Goal: Entertainment & Leisure: Consume media (video, audio)

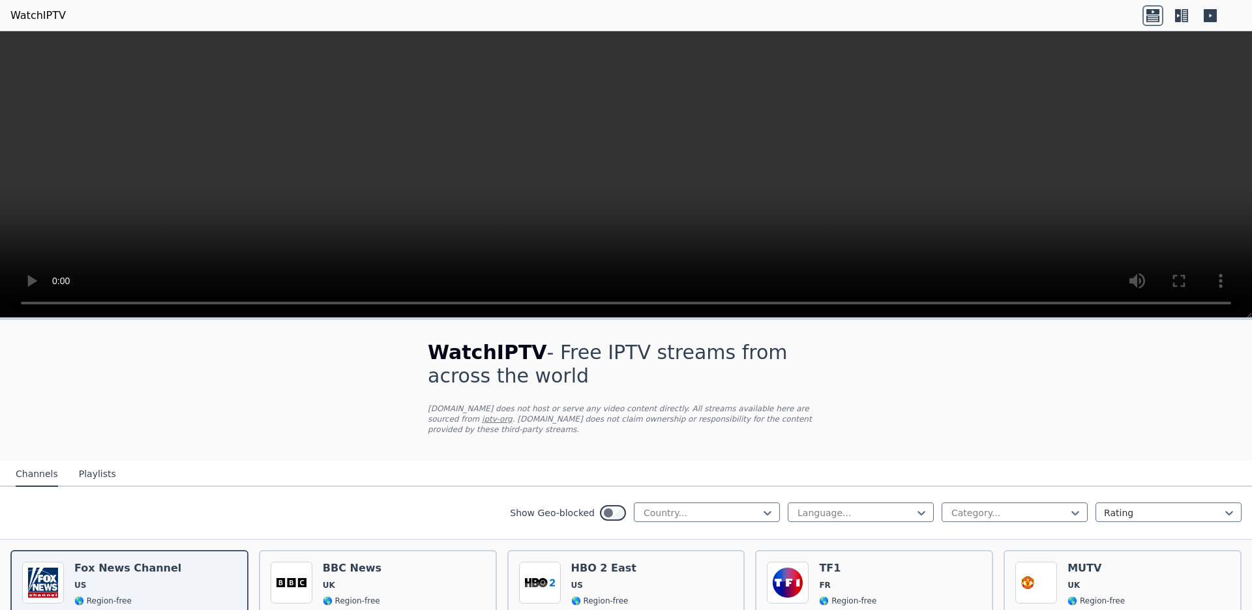
scroll to position [159, 0]
click at [774, 488] on div at bounding box center [767, 513] width 13 height 13
click at [767, 458] on div "[GEOGRAPHIC_DATA]" at bounding box center [707, 466] width 146 height 23
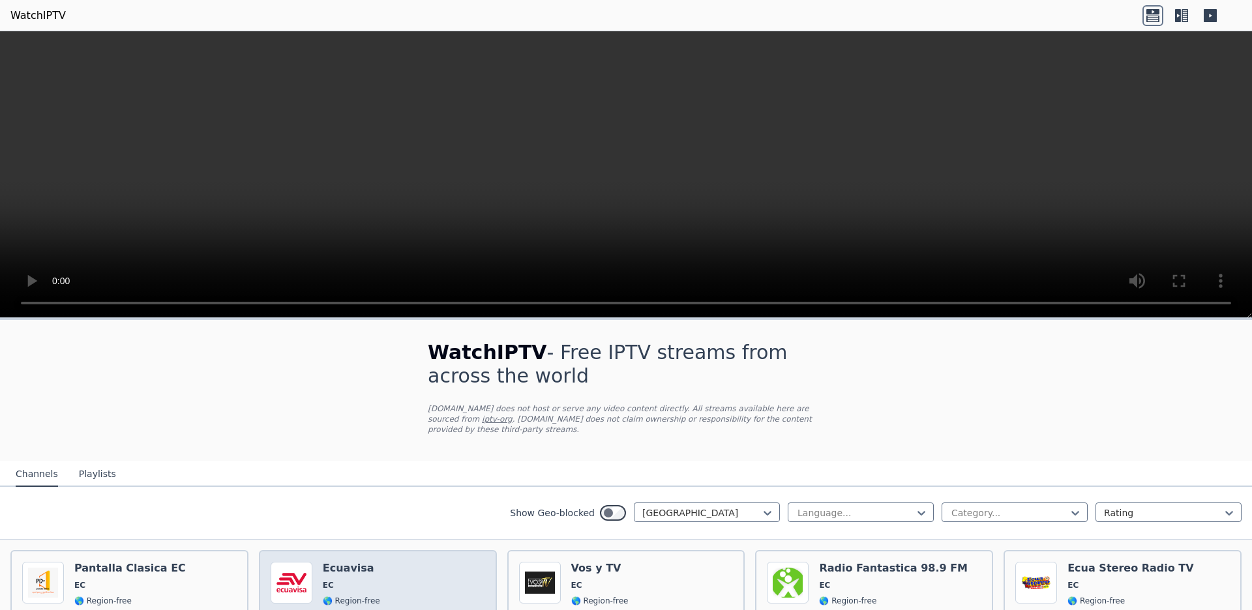
click at [443, 488] on div "Popularity 140 Ecuavisa EC 🌎 Region-free spa" at bounding box center [378, 609] width 215 height 94
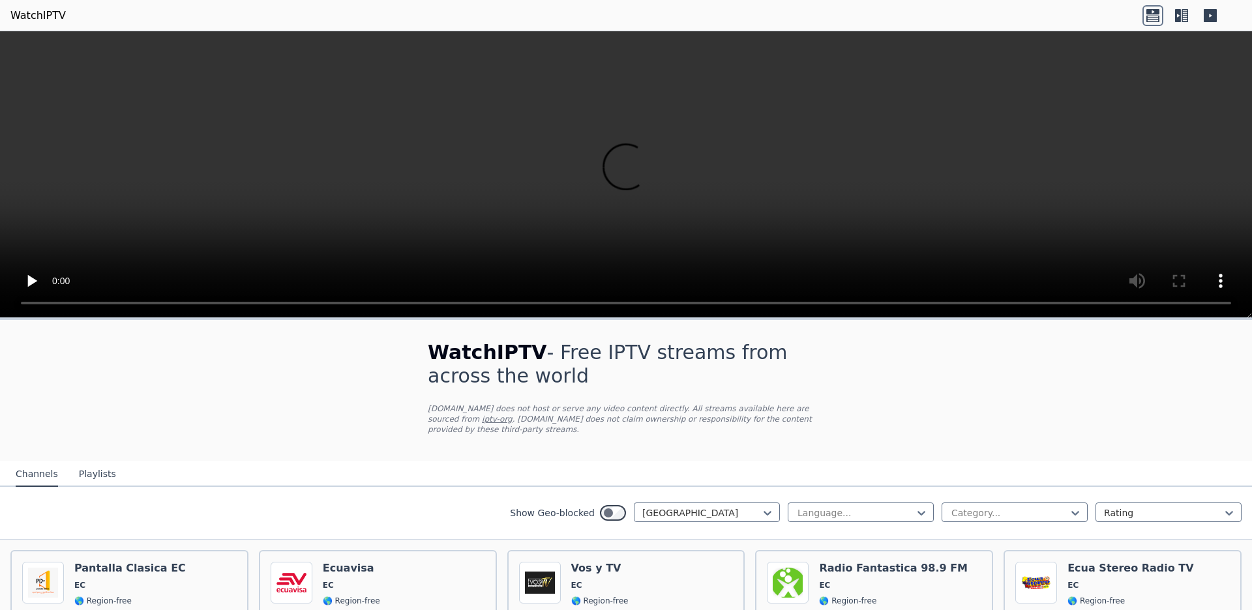
scroll to position [0, 0]
click at [558, 177] on video at bounding box center [626, 174] width 1252 height 287
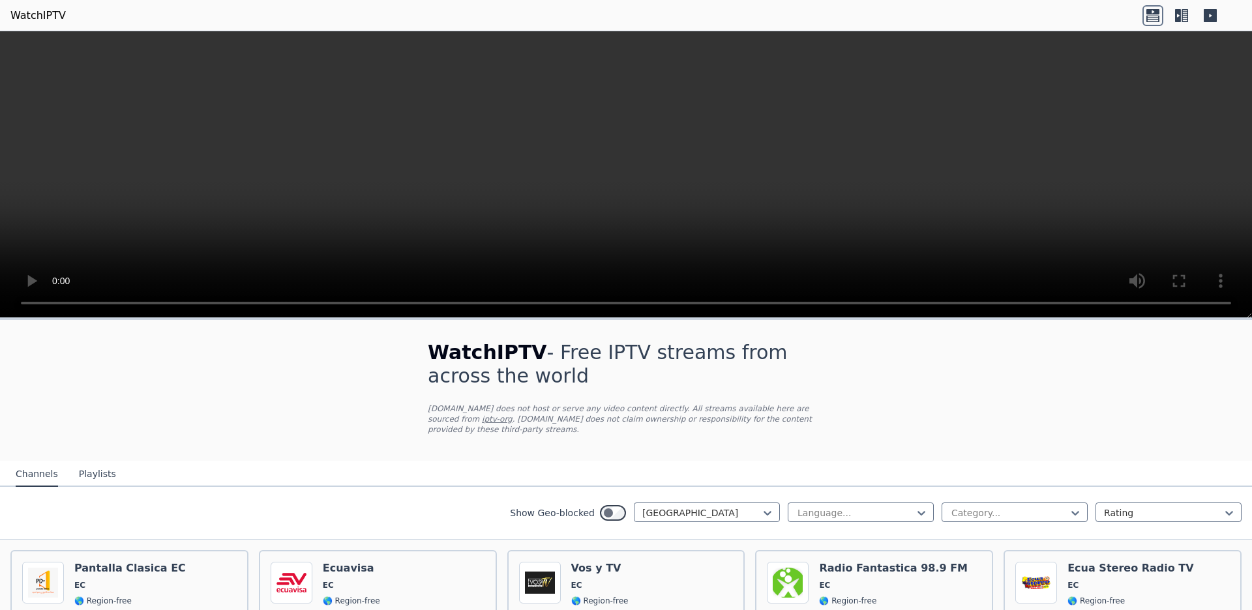
click at [157, 190] on video at bounding box center [626, 174] width 1252 height 287
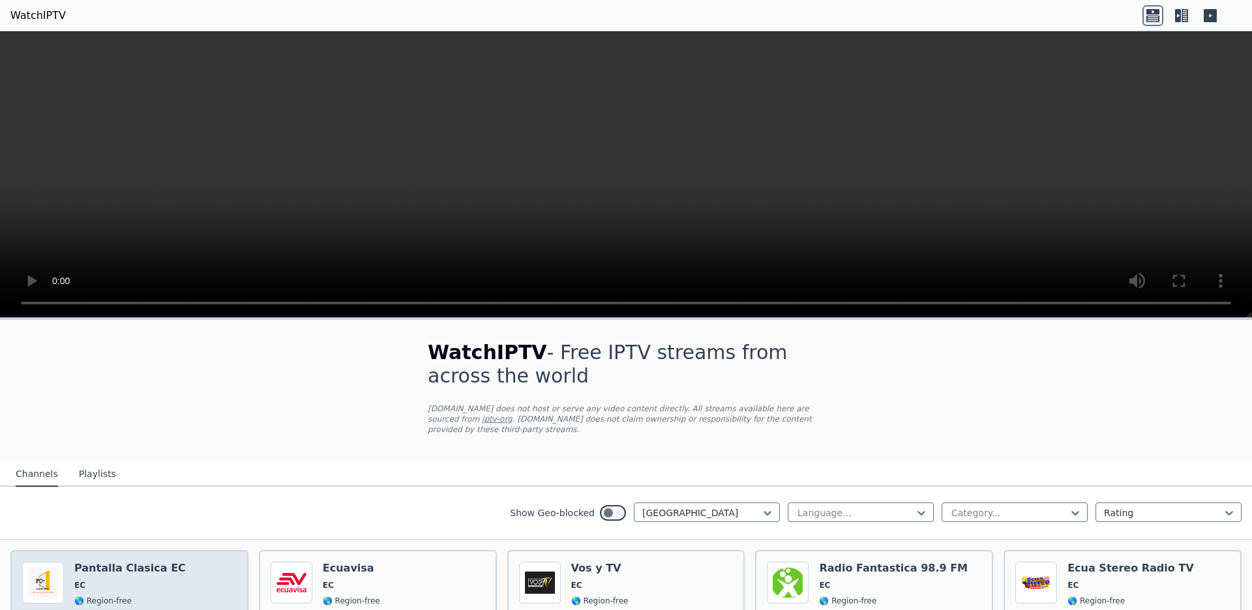
click at [157, 488] on span "🌎 Region-free" at bounding box center [130, 601] width 112 height 10
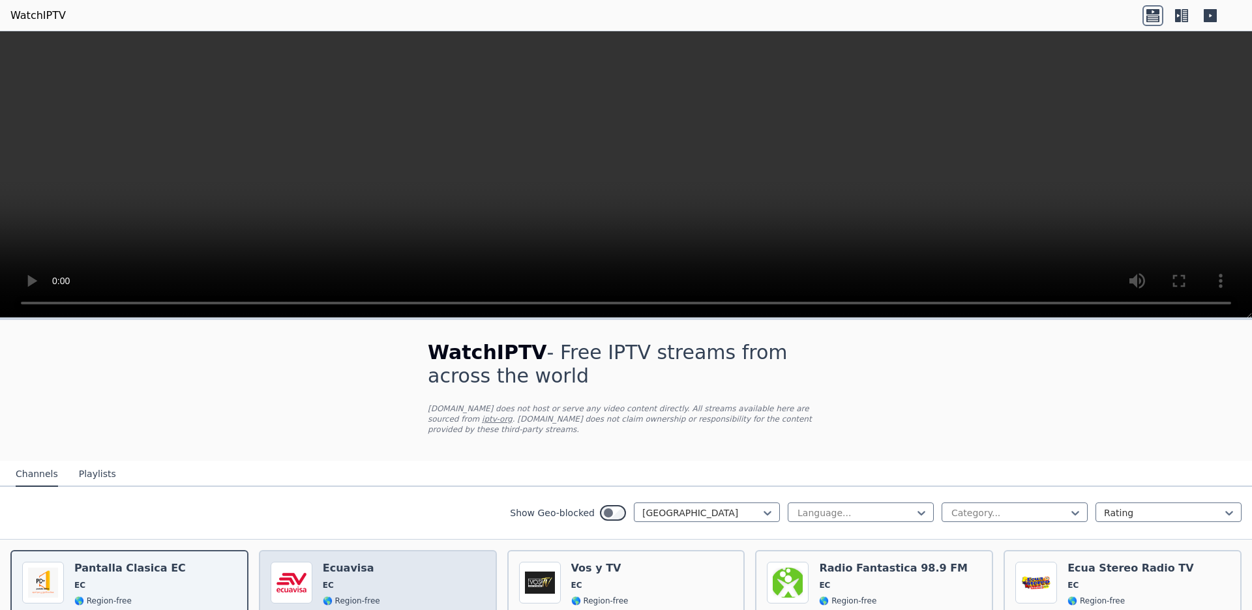
click at [486, 488] on div "Popularity 140 Ecuavisa EC 🌎 Region-free spa" at bounding box center [378, 608] width 238 height 117
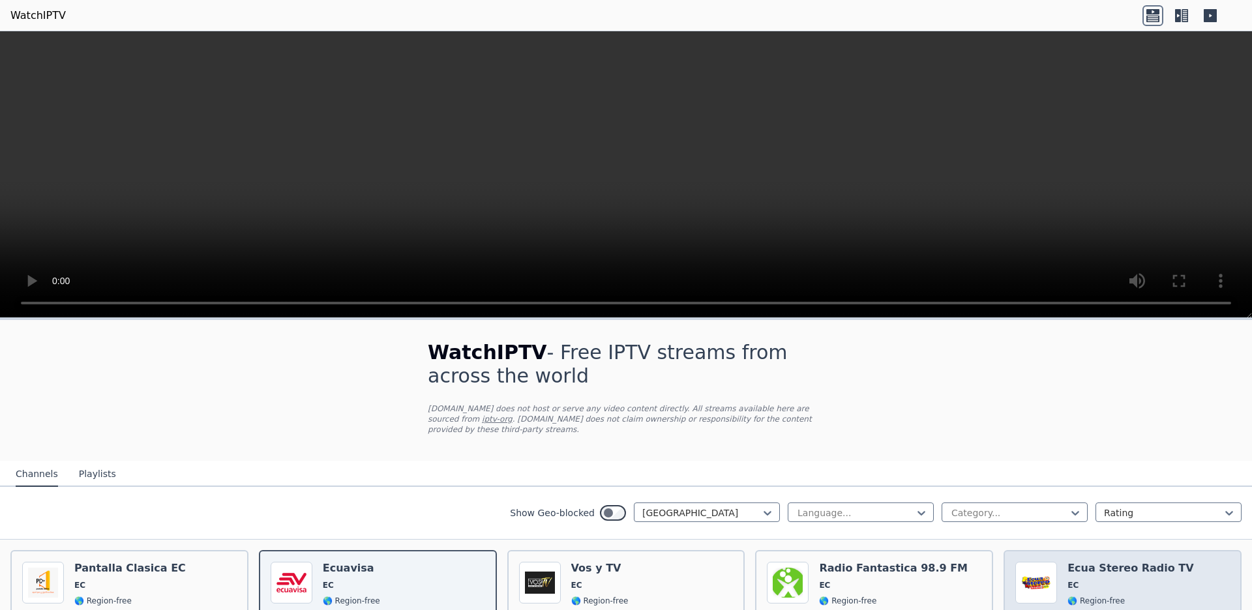
click at [1001, 488] on div "Ecua Stereo Radio TV EC 🌎 Region-free music spa" at bounding box center [1131, 609] width 126 height 94
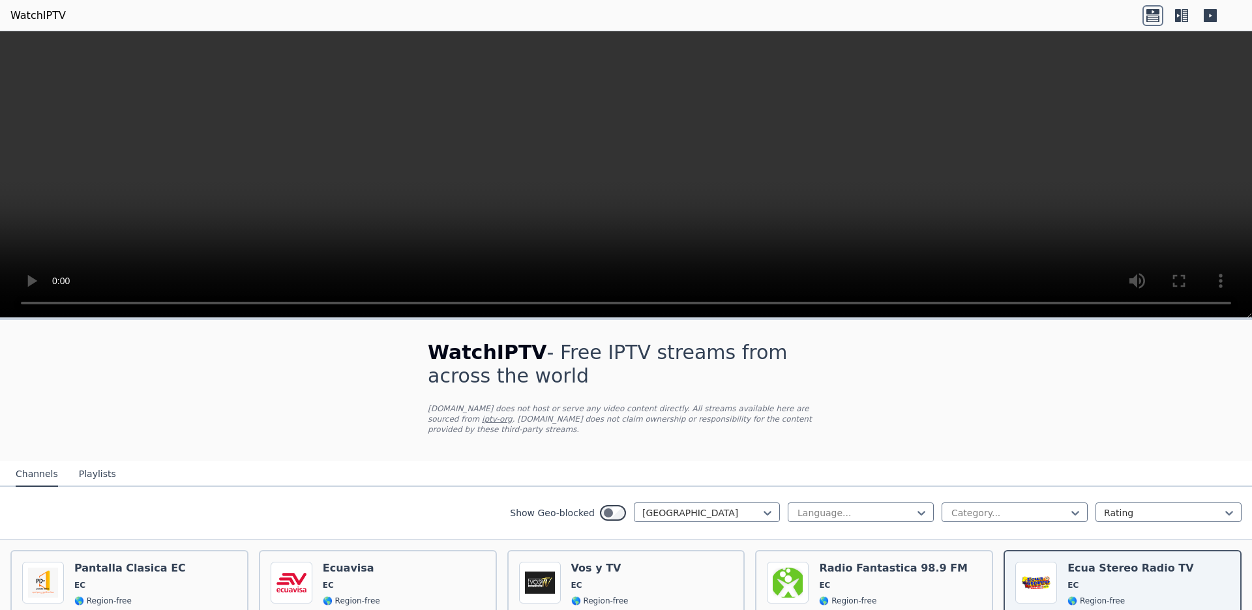
click at [1001, 37] on video at bounding box center [626, 174] width 1252 height 287
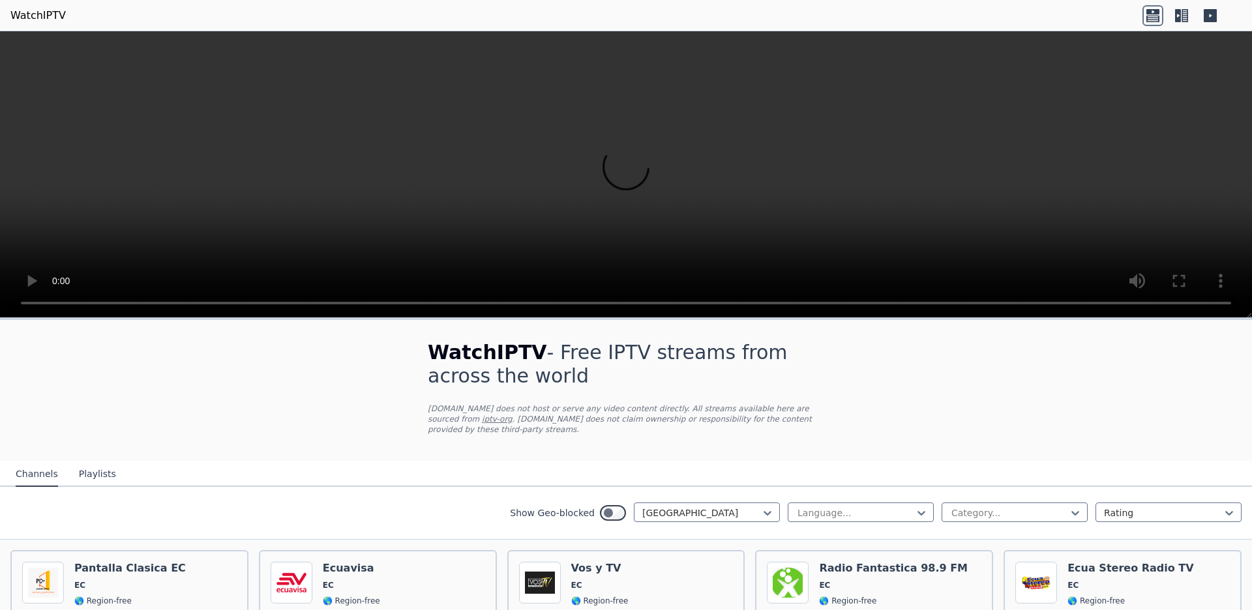
scroll to position [0, 0]
